Goal: Find specific page/section: Find specific page/section

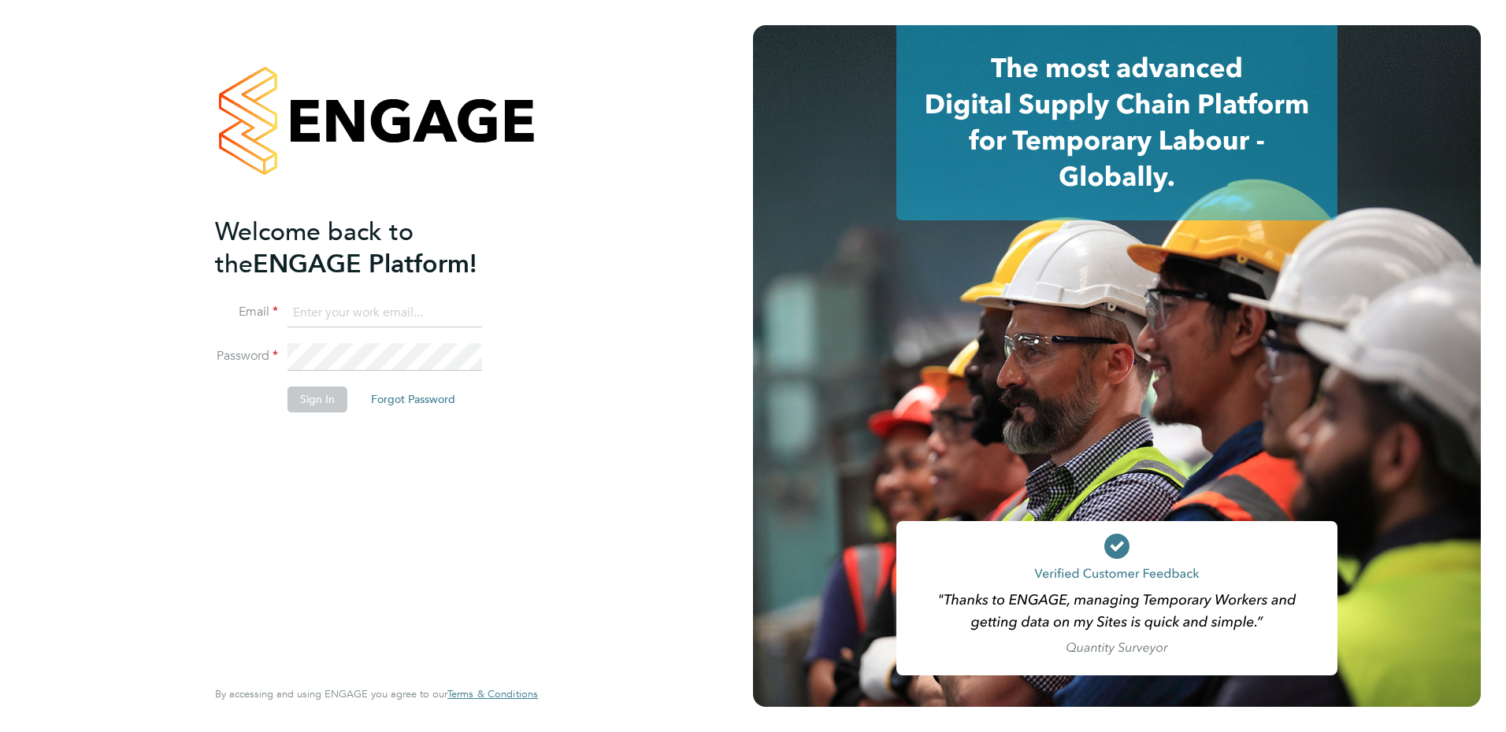
type input "[EMAIL_ADDRESS][DOMAIN_NAME]"
click at [324, 401] on button "Sign In" at bounding box center [317, 399] width 60 height 25
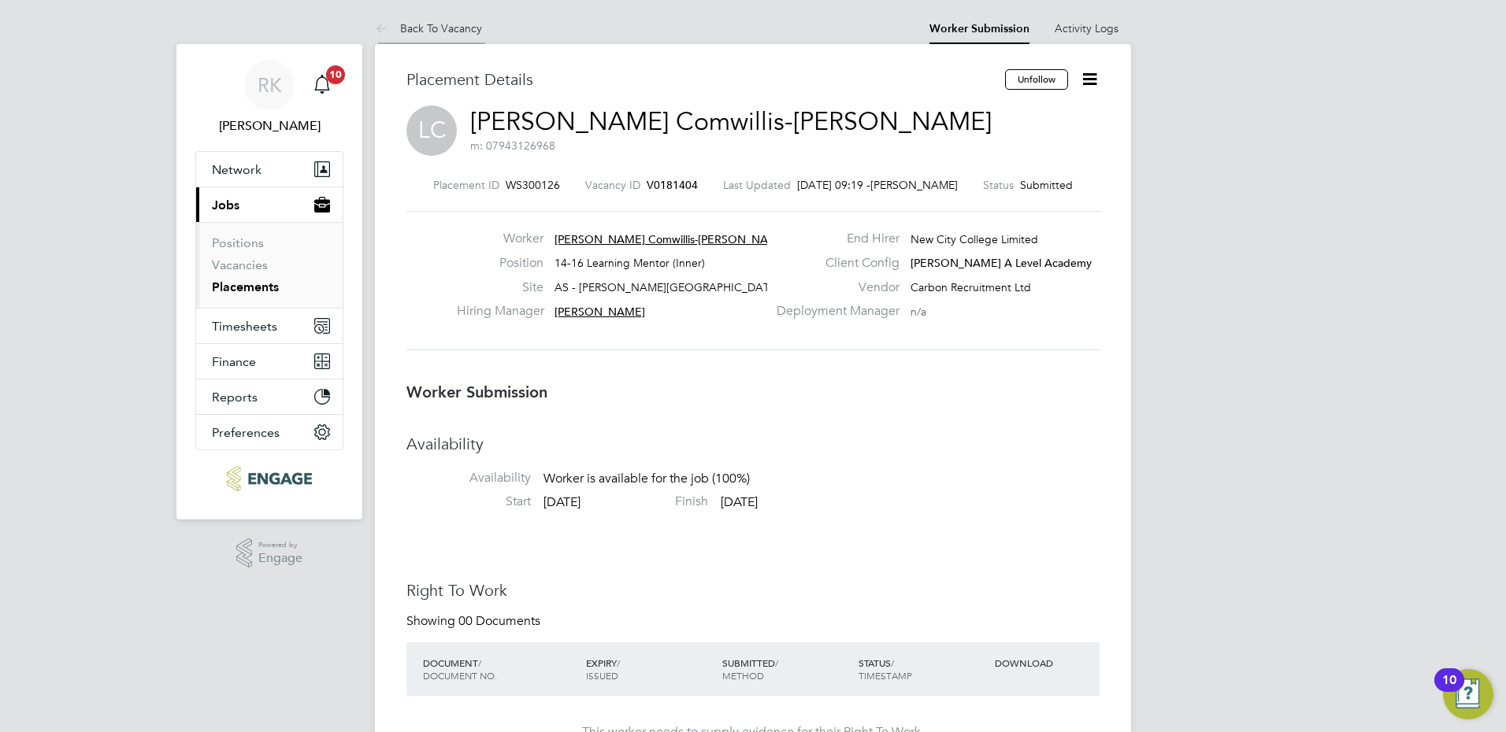
click at [409, 25] on link "Back To Vacancy" at bounding box center [428, 28] width 107 height 14
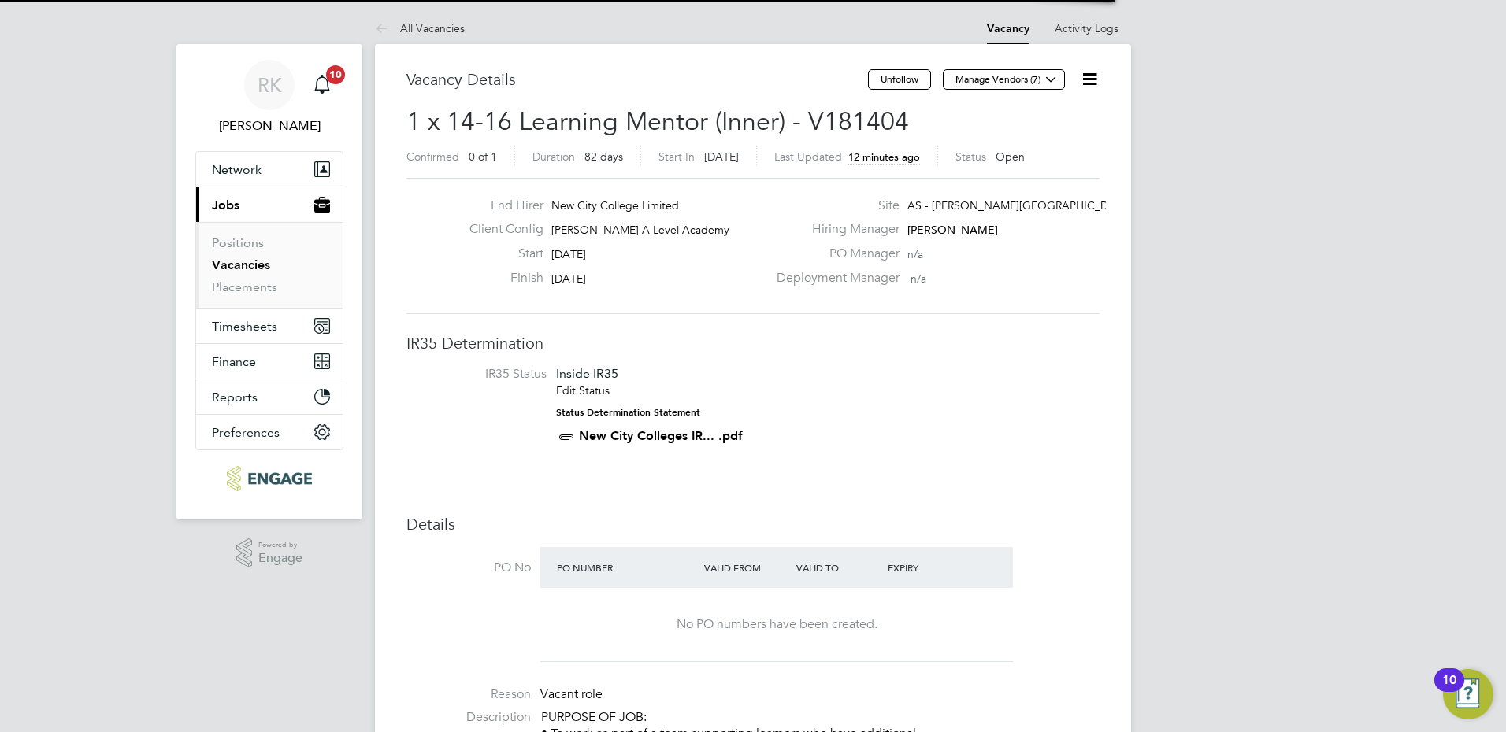
scroll to position [8, 8]
